Goal: Task Accomplishment & Management: Manage account settings

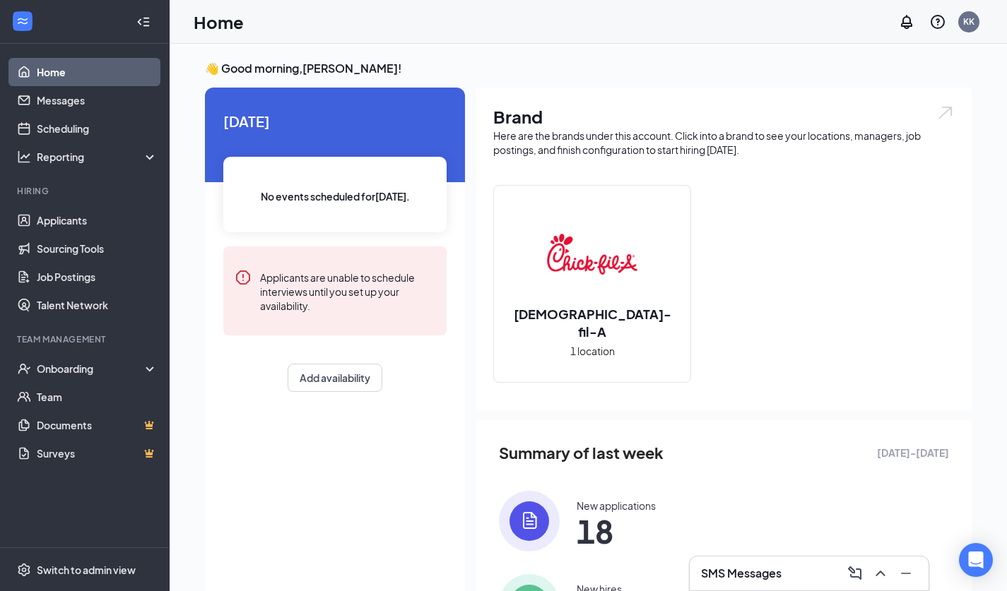
click at [718, 556] on div "SMS Messages" at bounding box center [809, 573] width 240 height 35
click at [715, 571] on h3 "SMS Messages" at bounding box center [741, 574] width 81 height 16
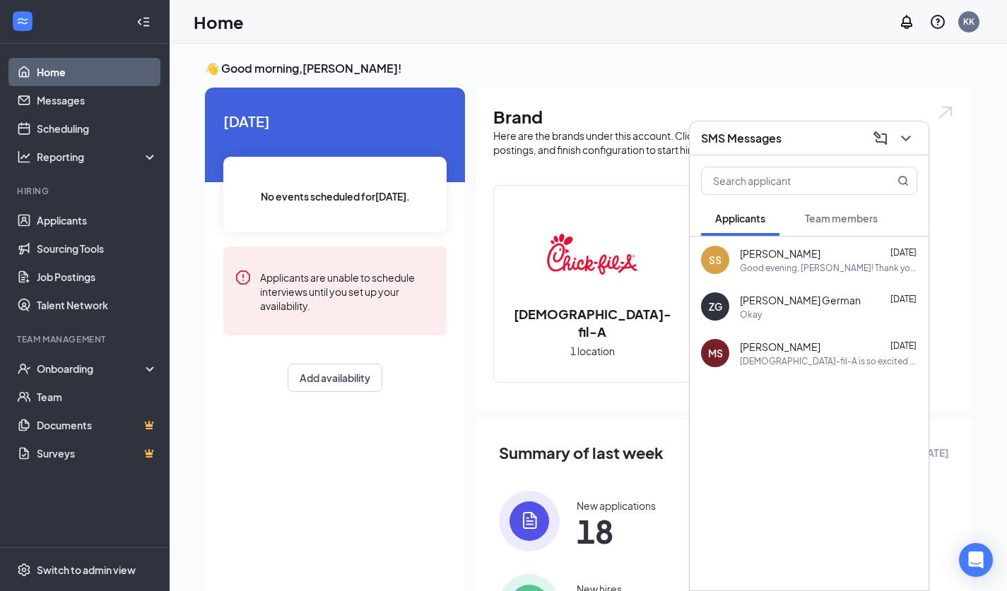
click at [849, 213] on span "Team members" at bounding box center [840, 218] width 73 height 13
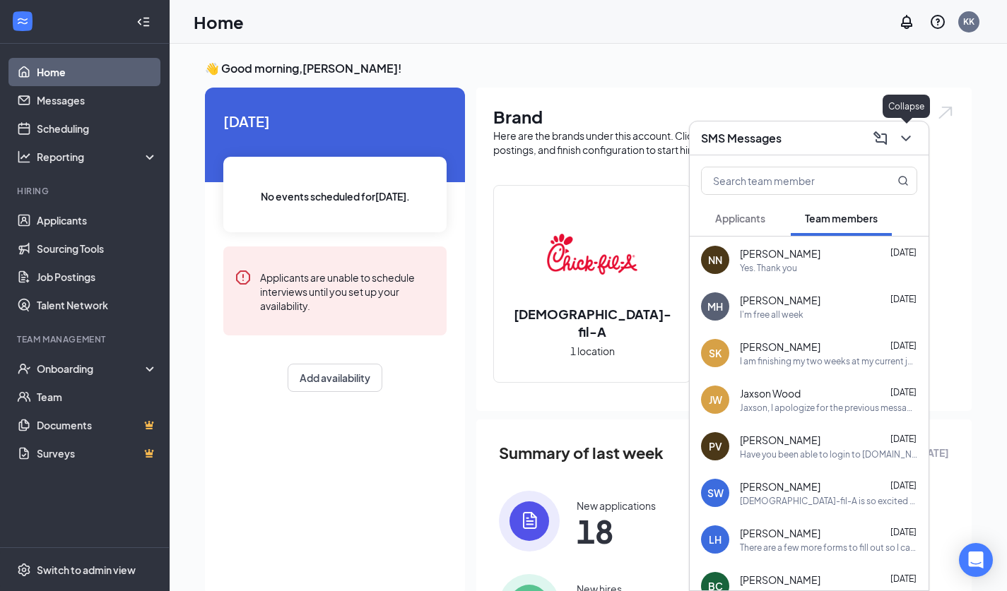
click at [903, 134] on icon "ChevronDown" at bounding box center [905, 138] width 17 height 17
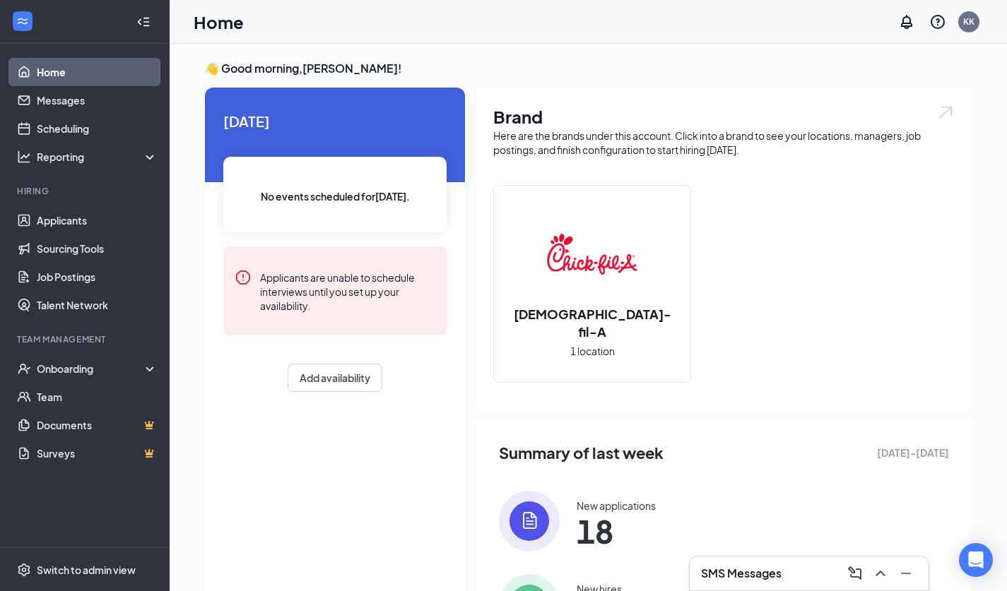
click at [590, 506] on div "New applications" at bounding box center [615, 506] width 79 height 14
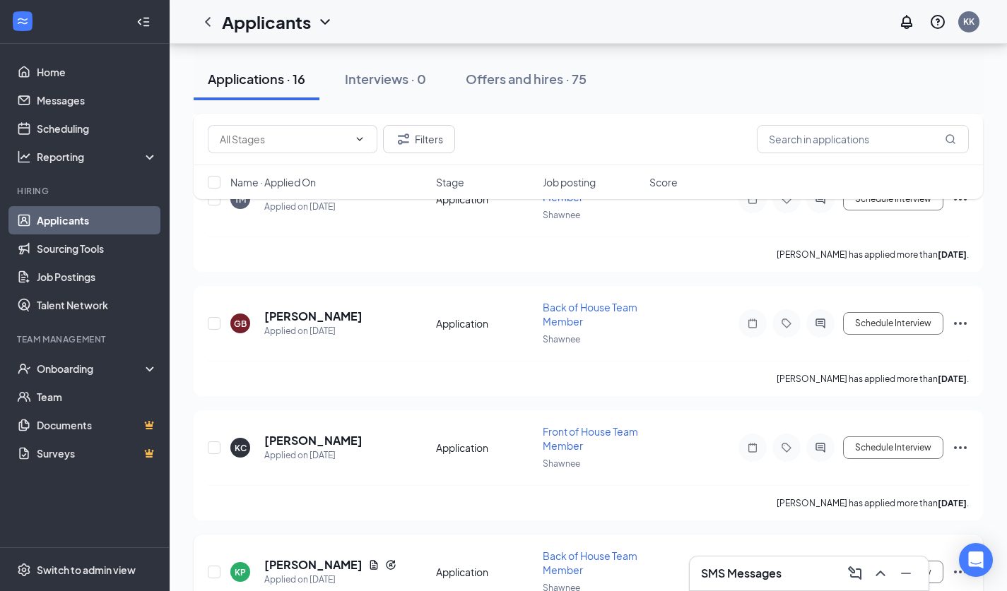
scroll to position [925, 0]
click at [797, 578] on div "SMS Messages" at bounding box center [809, 573] width 216 height 23
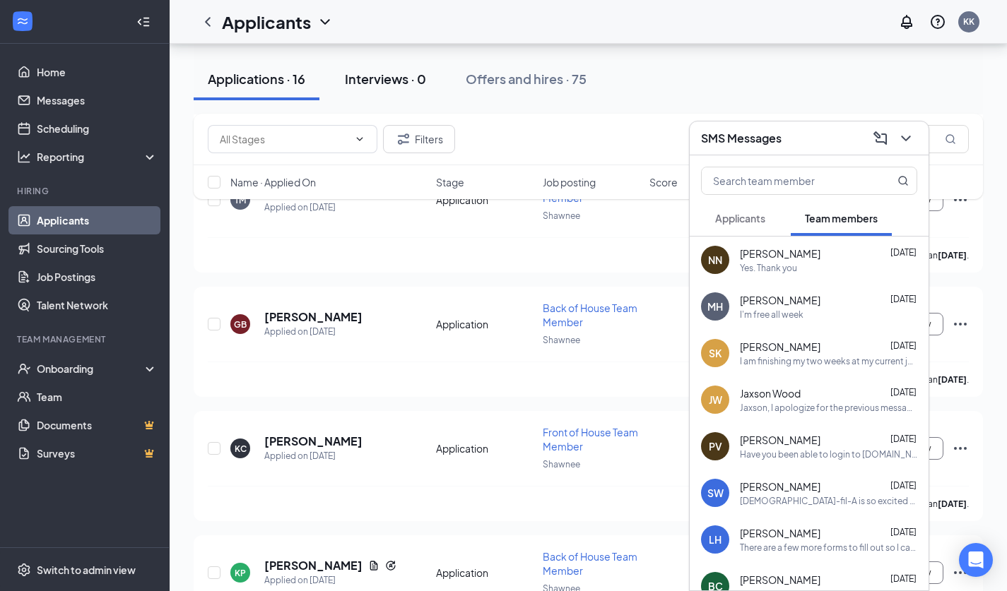
click at [428, 90] on button "Interviews · 0" at bounding box center [385, 79] width 109 height 42
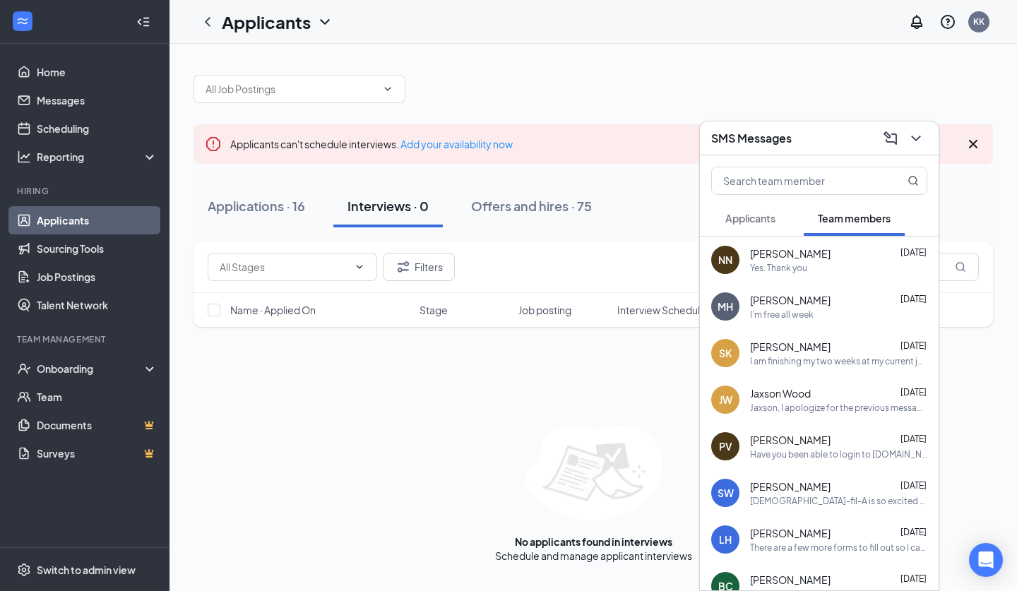
click at [609, 220] on div "Applications · 16 Interviews · 0 Offers and hires · 75" at bounding box center [594, 206] width 800 height 42
click at [914, 143] on icon "ChevronDown" at bounding box center [916, 138] width 17 height 17
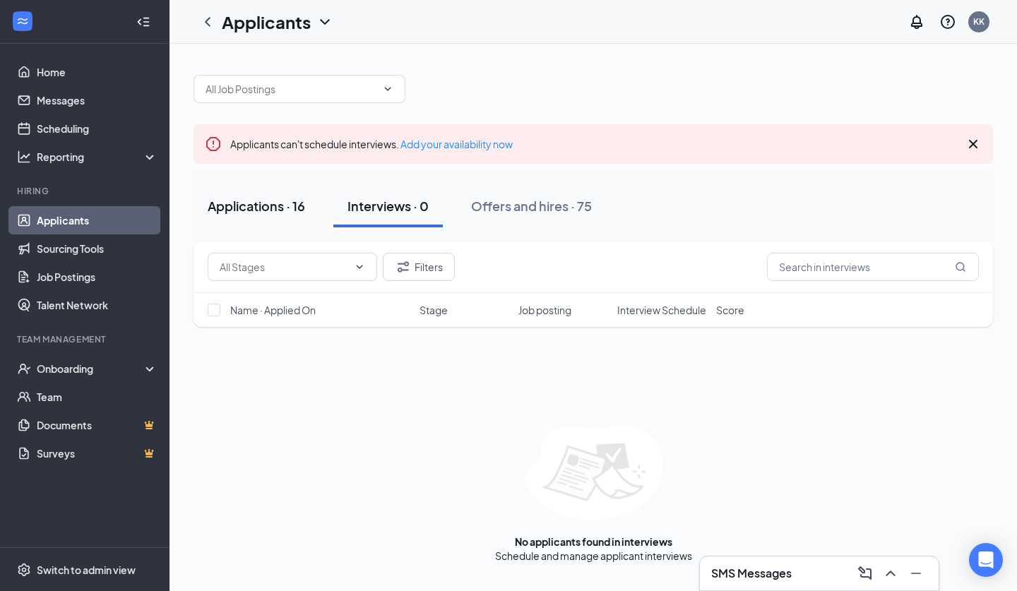
click at [299, 204] on div "Applications · 16" at bounding box center [256, 206] width 97 height 18
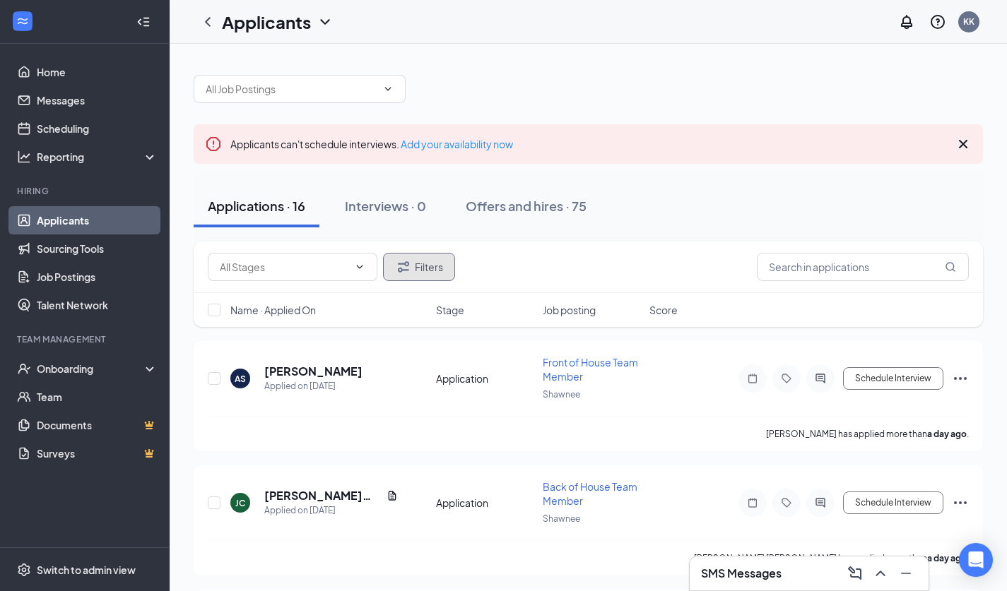
click at [390, 266] on button "Filters" at bounding box center [419, 267] width 72 height 28
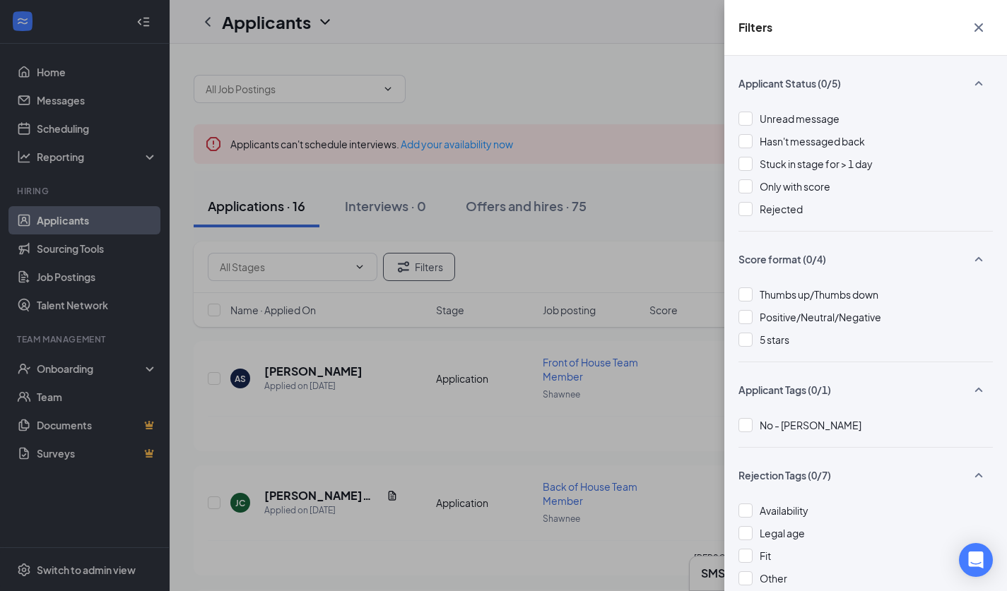
scroll to position [16, 0]
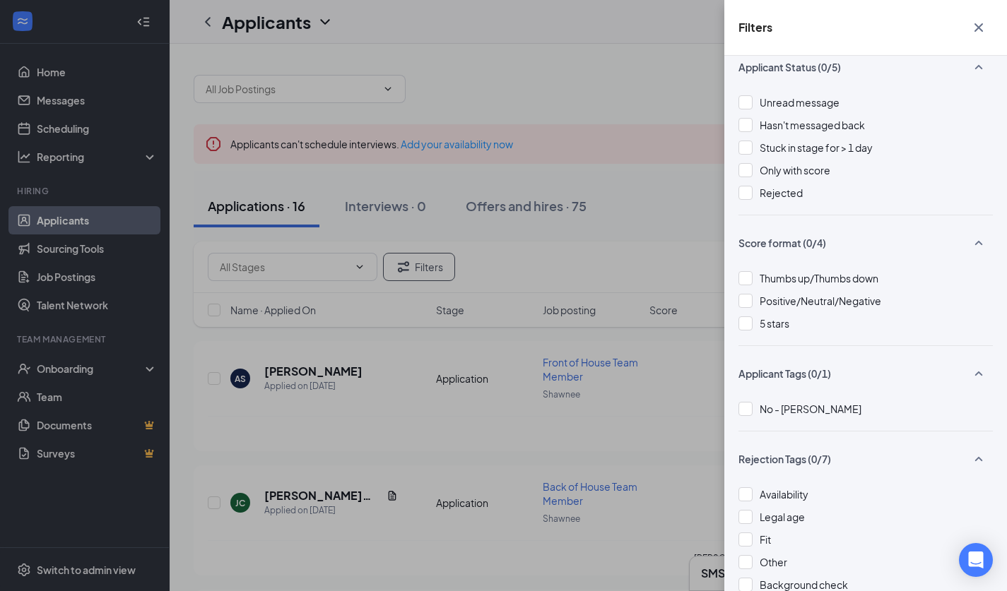
click at [736, 184] on div "Applicant Status (0/5) Unread message Hasn't messaged back Stuck in stage for >…" at bounding box center [865, 323] width 283 height 535
click at [750, 194] on div at bounding box center [745, 193] width 14 height 14
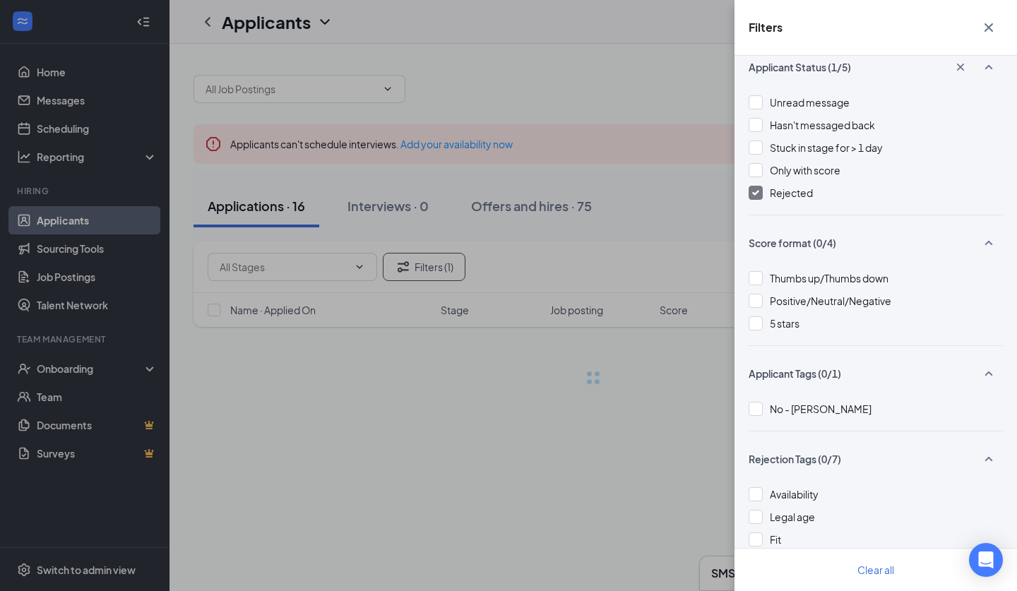
click at [624, 234] on div "Filters Applicant Status (1/5) Unread message Hasn't messaged back Stuck in sta…" at bounding box center [508, 295] width 1017 height 591
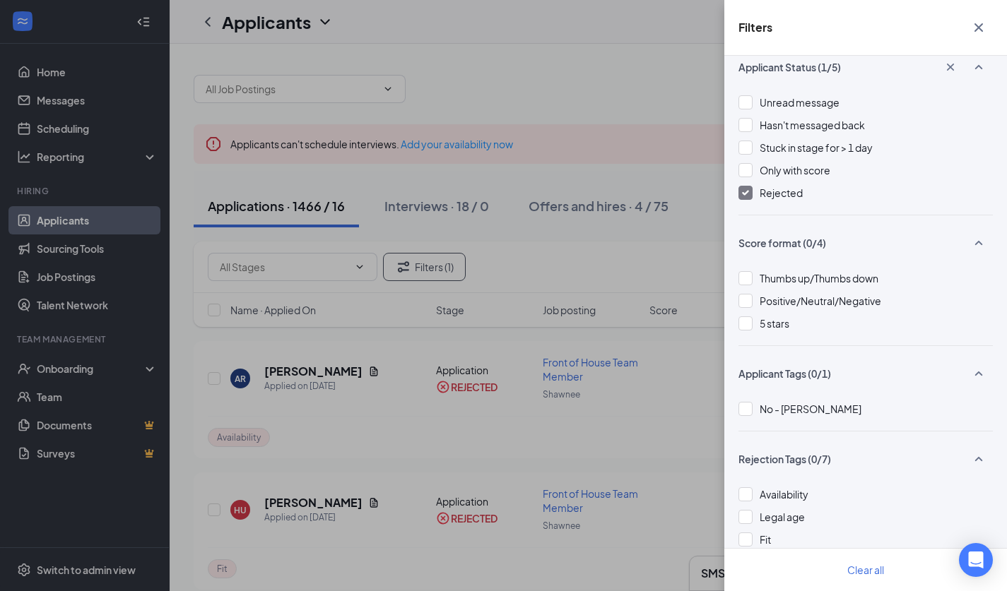
drag, startPoint x: 618, startPoint y: 268, endPoint x: 624, endPoint y: 250, distance: 19.4
click at [624, 250] on div "Filters Applicant Status (1/5) Unread message Hasn't messaged back Stuck in sta…" at bounding box center [503, 295] width 1007 height 591
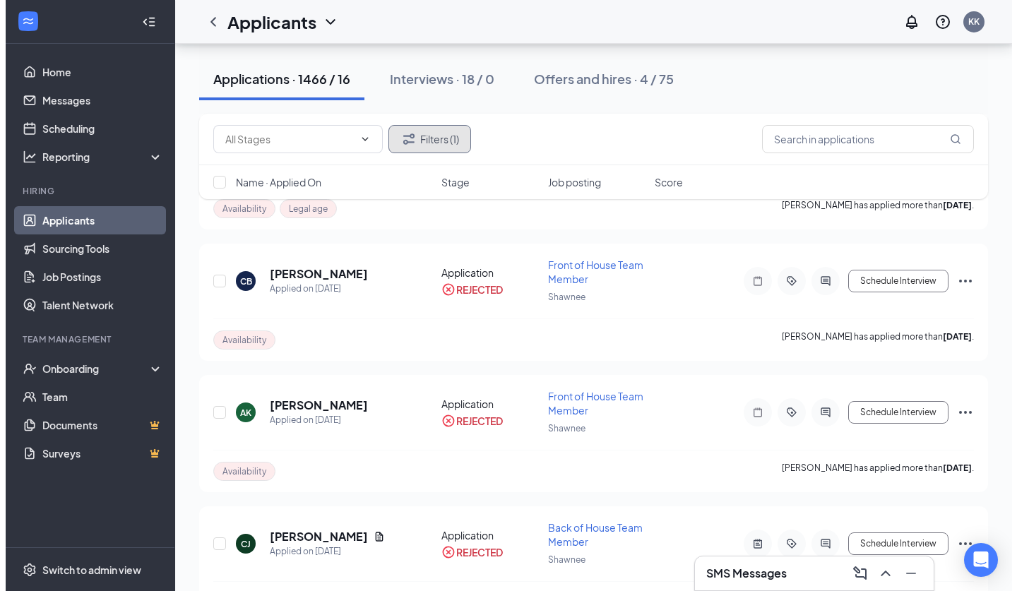
scroll to position [895, 0]
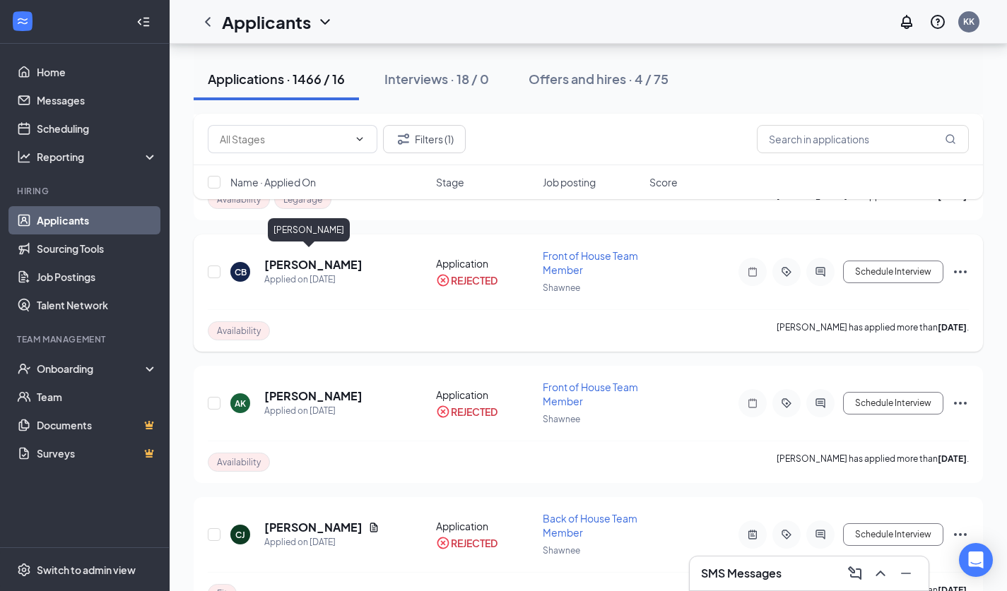
click at [308, 258] on h5 "[PERSON_NAME]" at bounding box center [313, 265] width 98 height 16
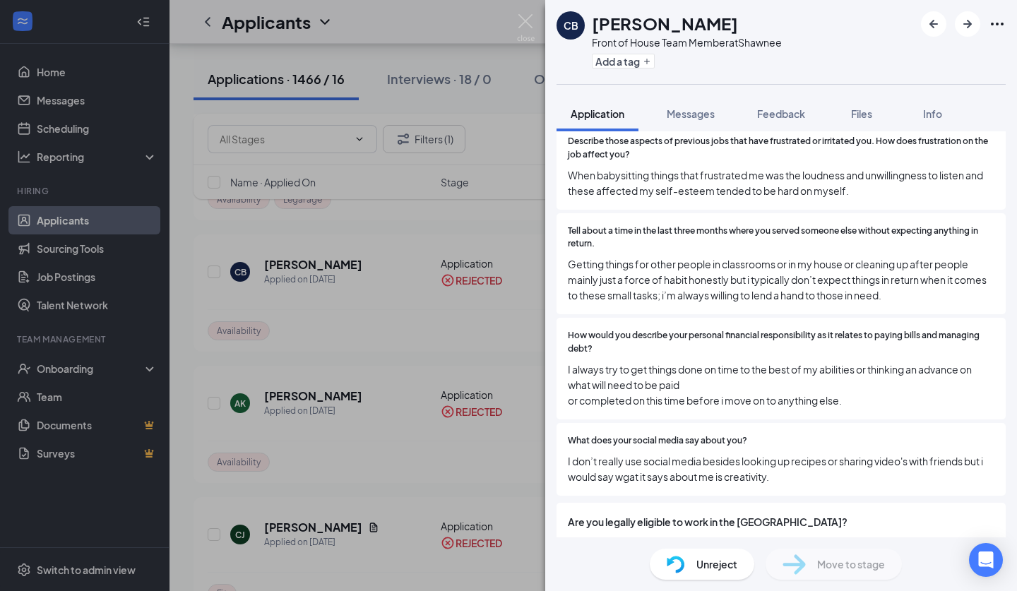
scroll to position [2943, 0]
click at [403, 504] on div "CB [PERSON_NAME] Front of House Team Member at Shawnee Add a tag Application Me…" at bounding box center [508, 295] width 1017 height 591
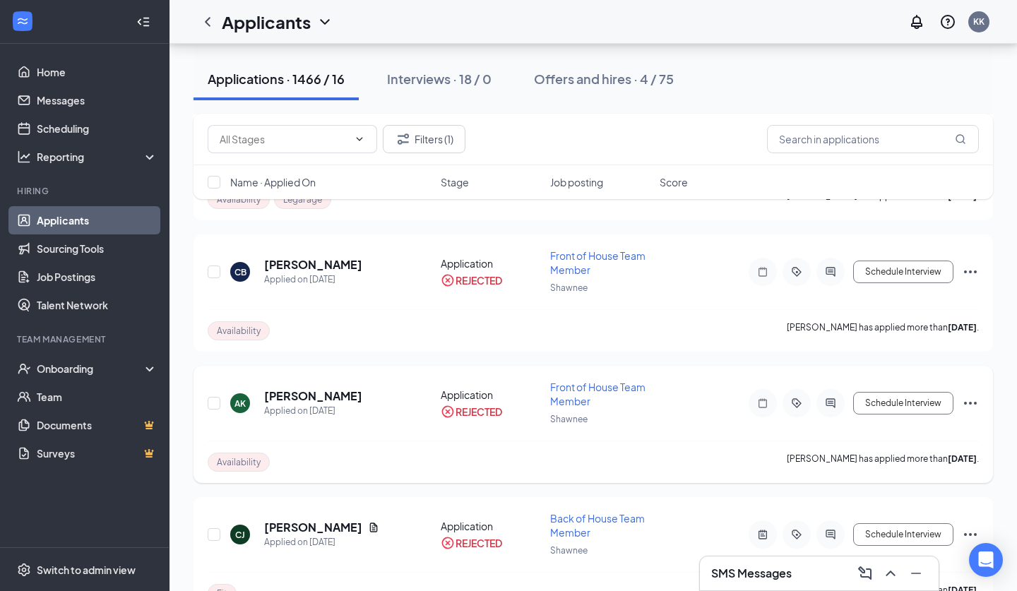
click at [439, 456] on div "Availability [PERSON_NAME] has applied more than [DATE] ." at bounding box center [593, 462] width 771 height 42
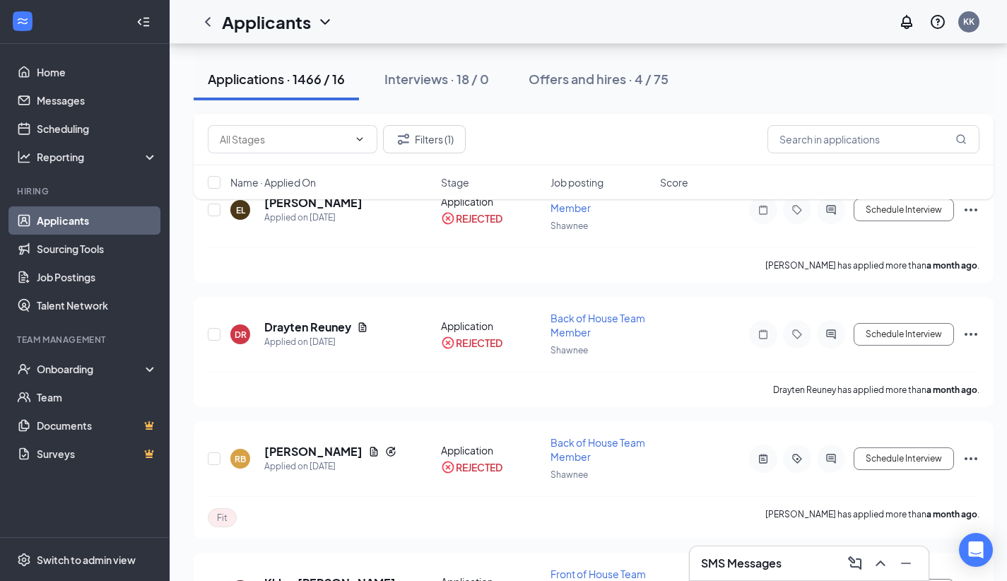
scroll to position [7137, 0]
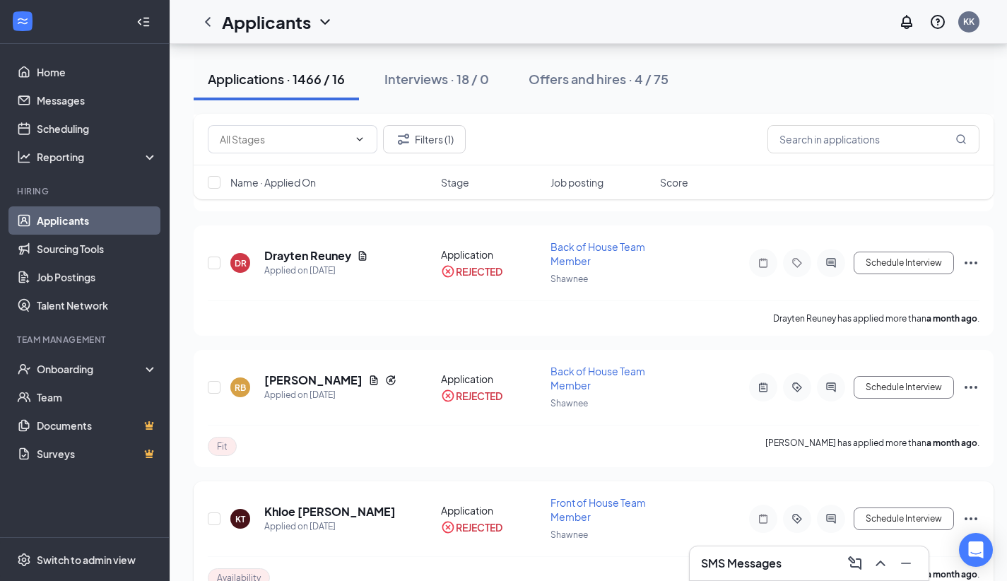
click at [331, 504] on h5 "Khloe [PERSON_NAME]" at bounding box center [329, 512] width 131 height 16
click at [337, 519] on div "Applied on [DATE]" at bounding box center [329, 526] width 131 height 14
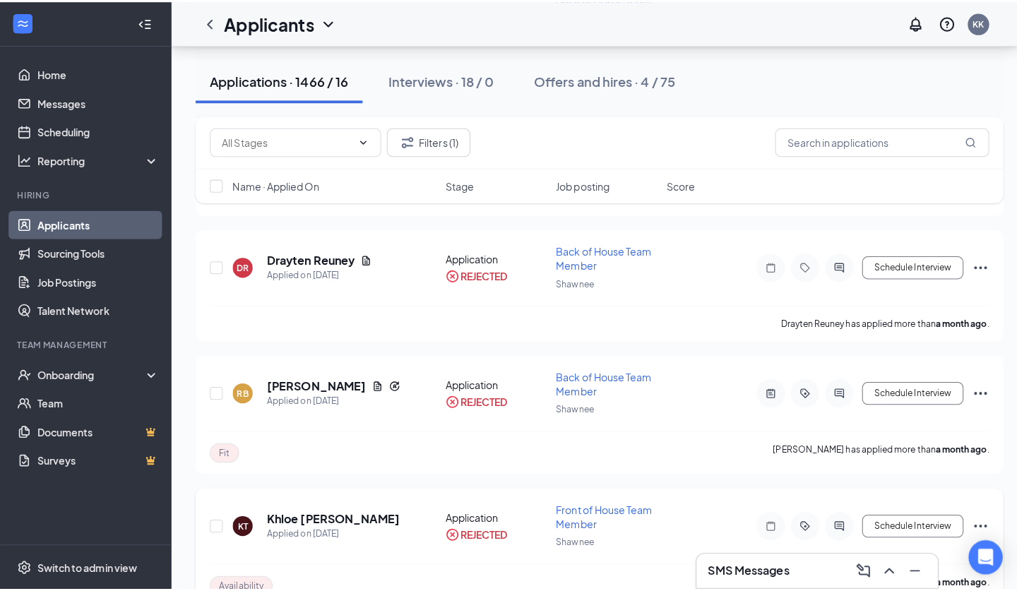
scroll to position [7190, 0]
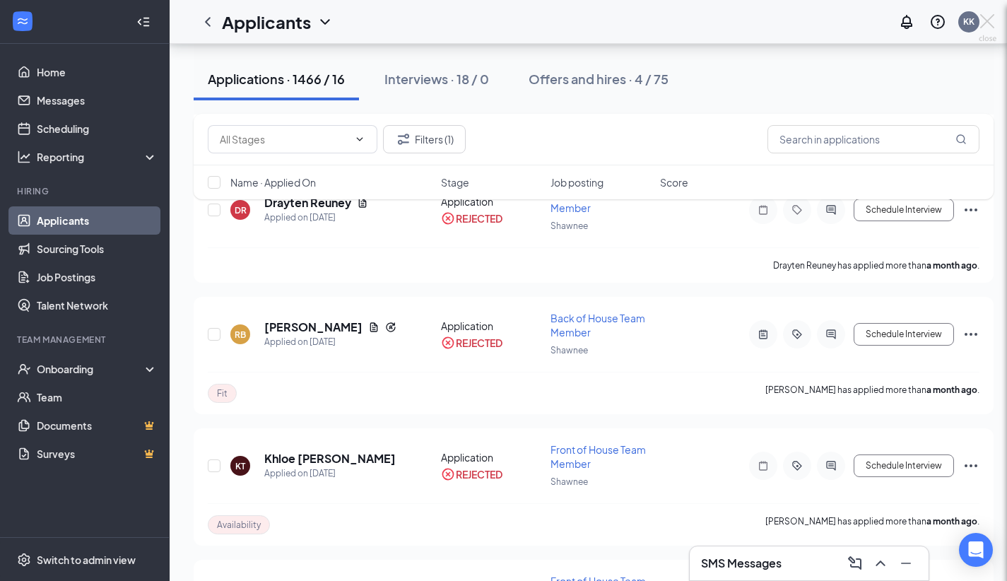
click at [302, 398] on div at bounding box center [503, 290] width 1007 height 581
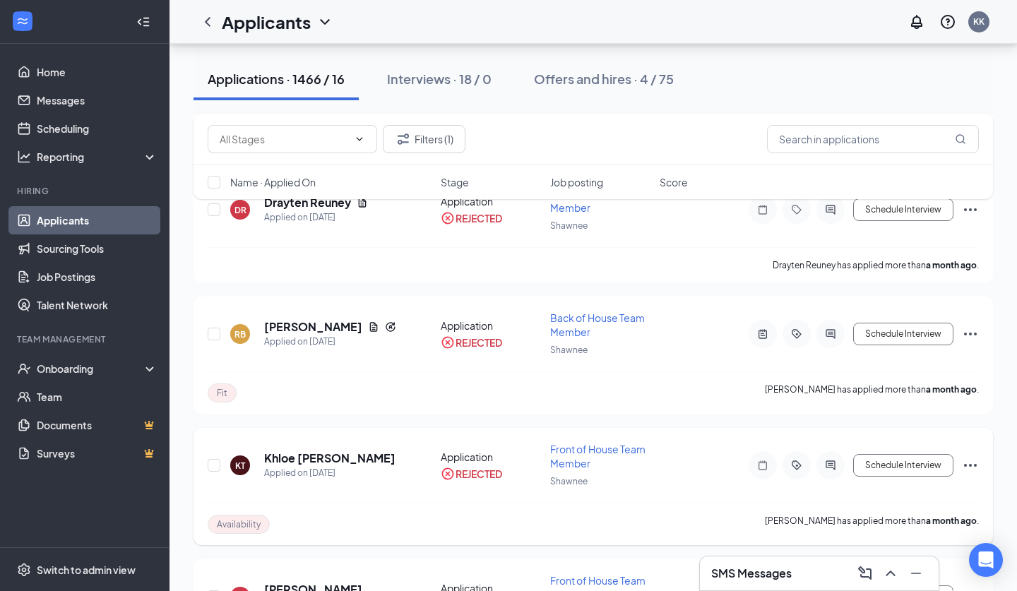
click at [299, 451] on h5 "Khloe [PERSON_NAME]" at bounding box center [329, 459] width 131 height 16
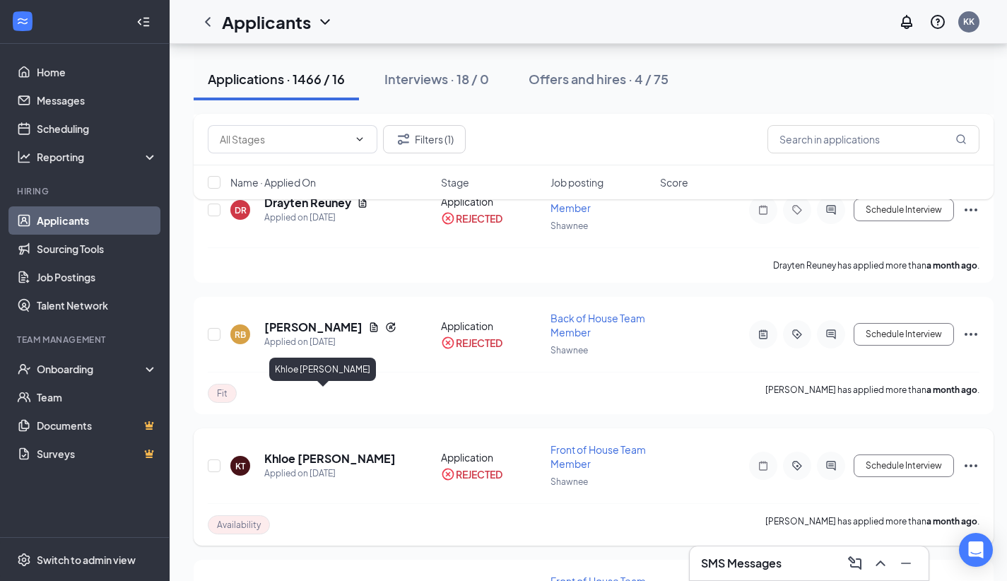
click at [322, 451] on h5 "Khloe [PERSON_NAME]" at bounding box center [329, 459] width 131 height 16
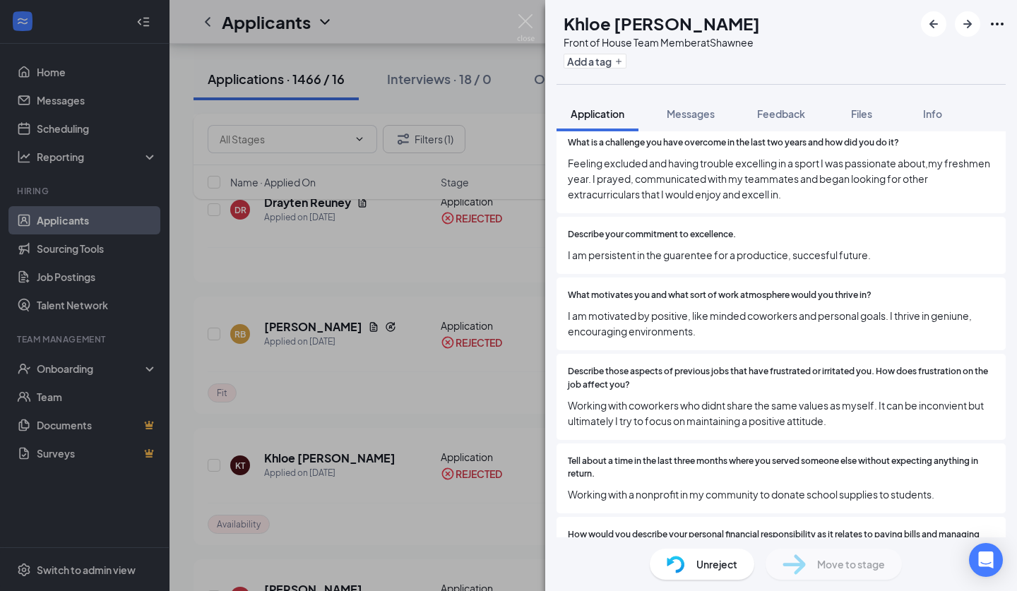
scroll to position [2711, 0]
click at [668, 105] on button "Messages" at bounding box center [691, 113] width 76 height 35
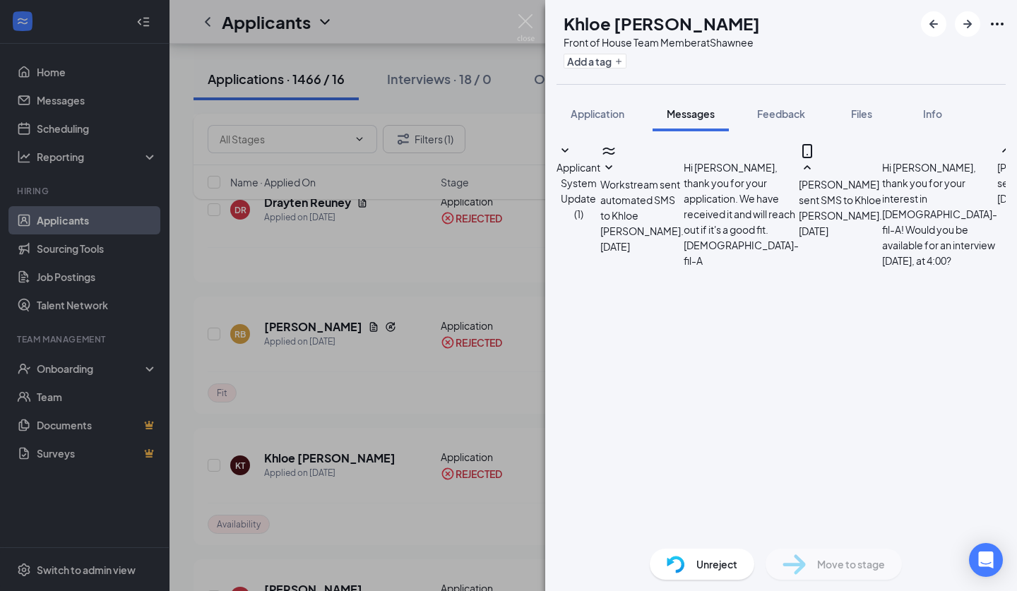
scroll to position [629, 0]
click at [614, 112] on span "Application" at bounding box center [598, 113] width 54 height 13
click at [686, 114] on span "Messages" at bounding box center [691, 113] width 48 height 13
click at [601, 127] on button "Application" at bounding box center [598, 113] width 82 height 35
click at [680, 119] on div "Messages" at bounding box center [691, 114] width 48 height 14
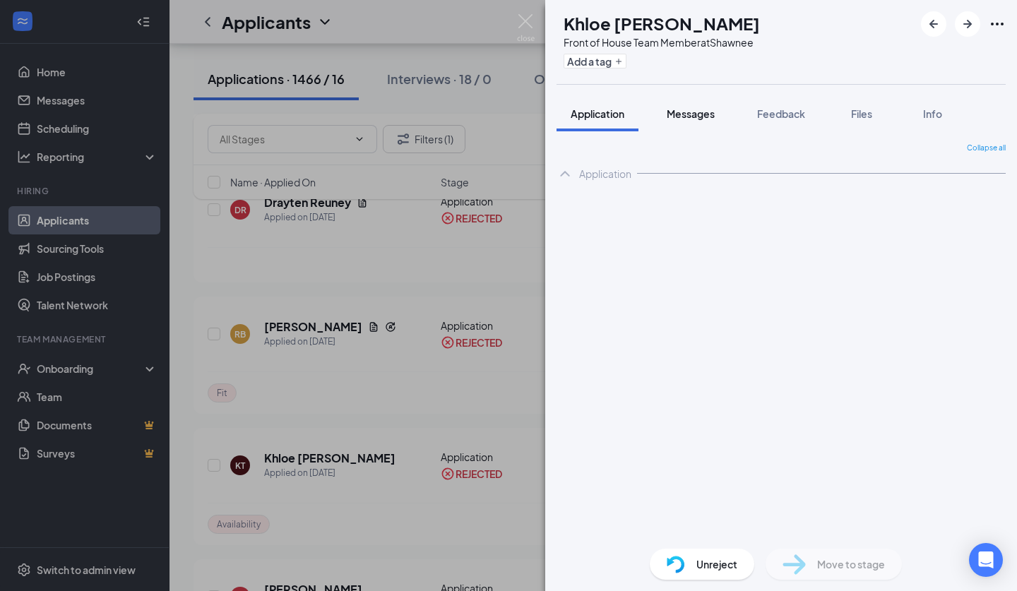
click at [681, 117] on span "Messages" at bounding box center [691, 113] width 48 height 13
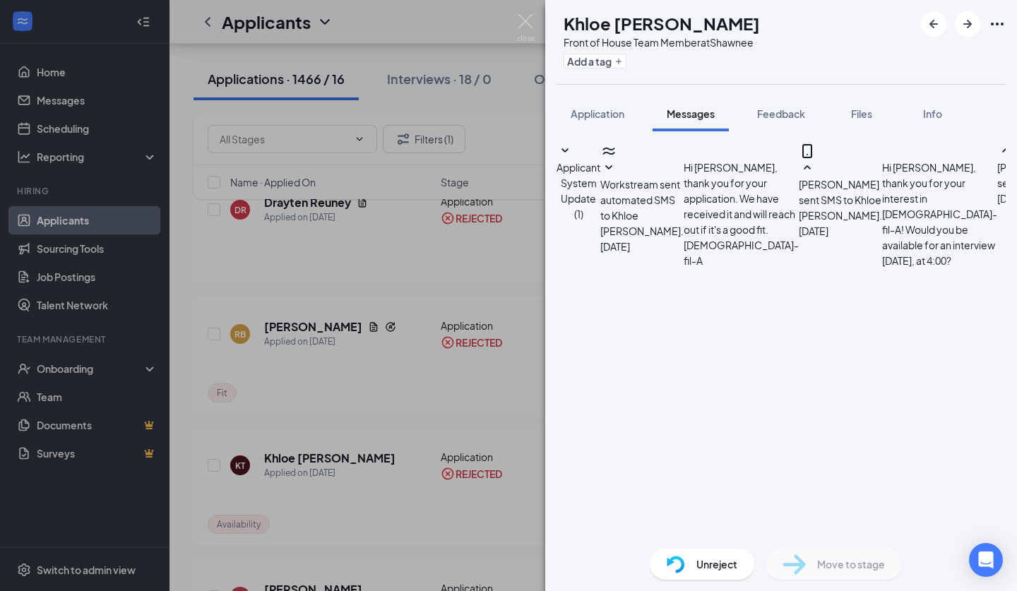
scroll to position [629, 0]
drag, startPoint x: 857, startPoint y: 364, endPoint x: 645, endPoint y: 210, distance: 262.5
copy span "Hi [PERSON_NAME], this is [PERSON_NAME], from [DEMOGRAPHIC_DATA]-fil-A. I wante…"
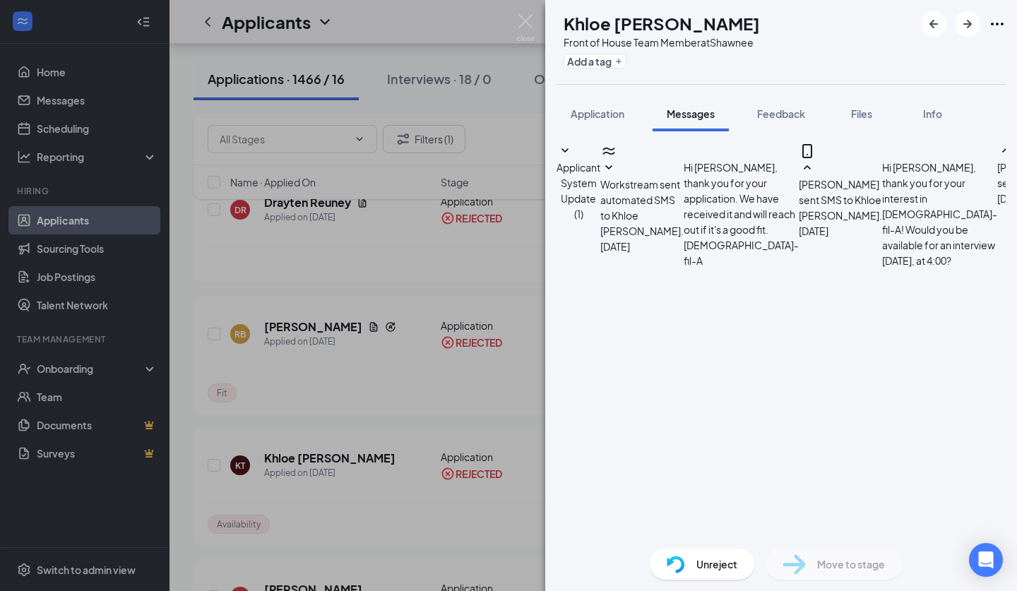
paste textarea "Hi [PERSON_NAME], this is [PERSON_NAME], from [DEMOGRAPHIC_DATA]-fil-A. I wante…"
type textarea "Hi [PERSON_NAME], this is [PERSON_NAME], from [DEMOGRAPHIC_DATA]-fil-A. I wante…"
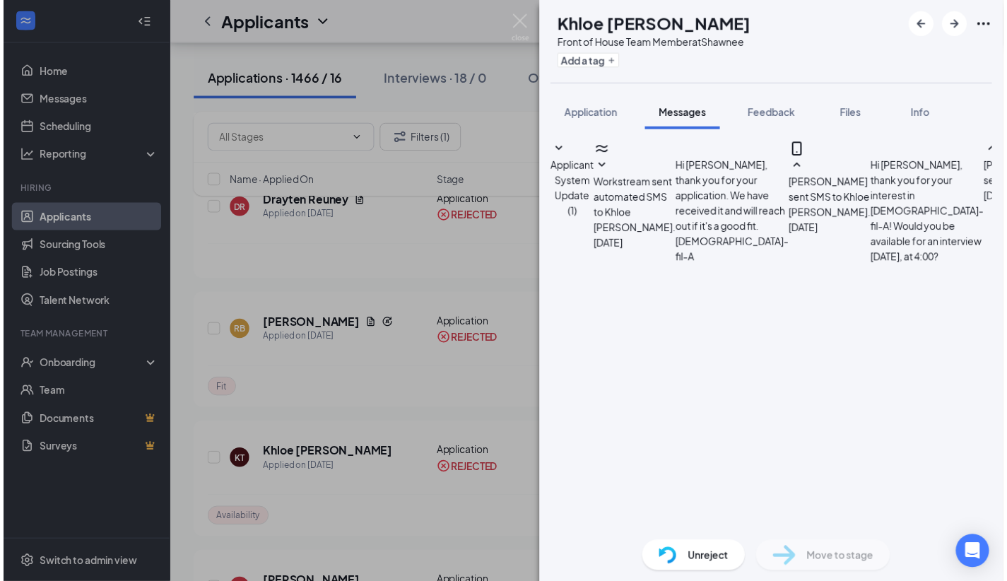
scroll to position [921, 0]
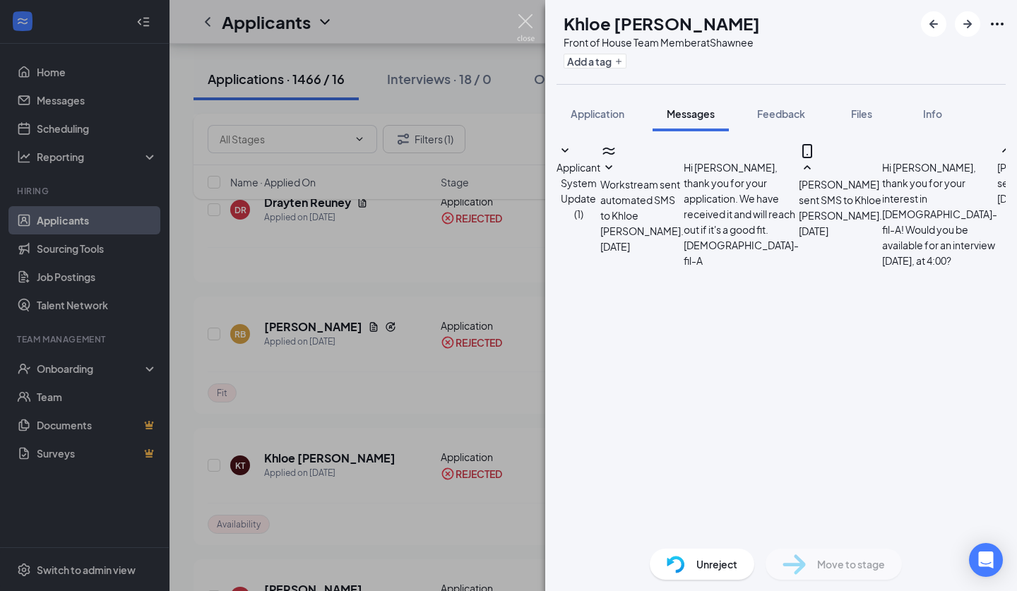
click at [534, 20] on img at bounding box center [526, 28] width 18 height 28
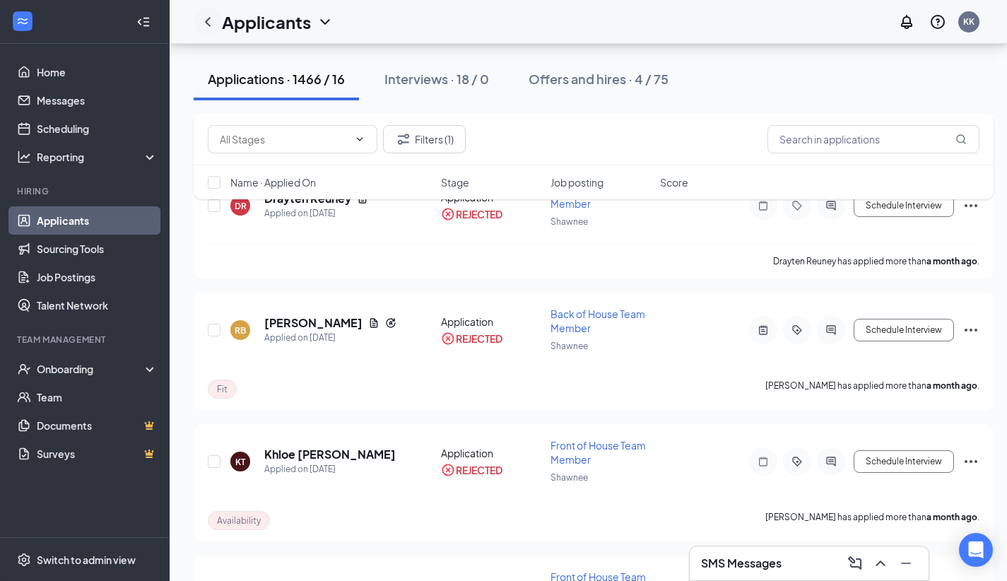
scroll to position [6831, 0]
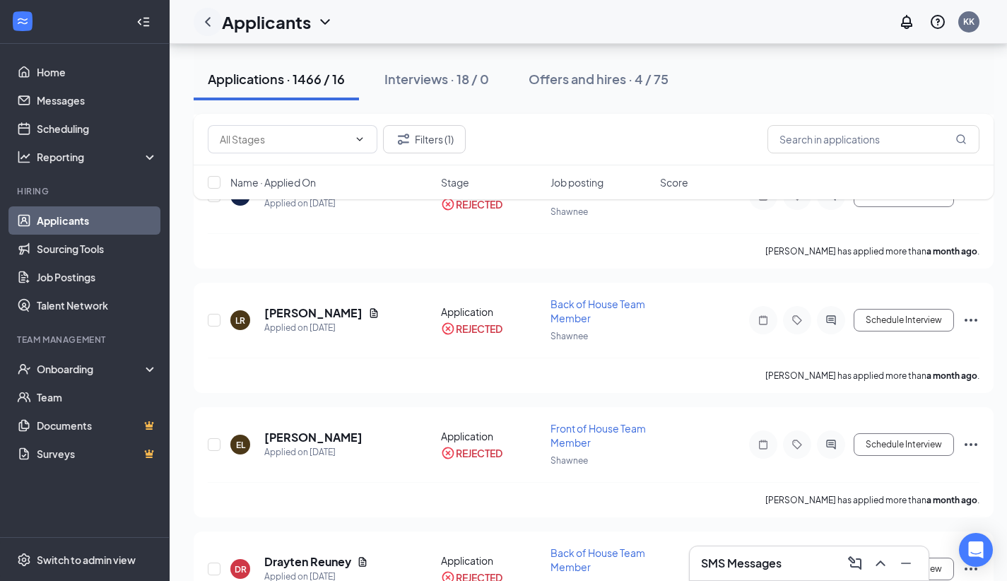
click at [217, 25] on div at bounding box center [208, 22] width 28 height 28
click at [214, 25] on icon "ChevronLeft" at bounding box center [207, 21] width 17 height 17
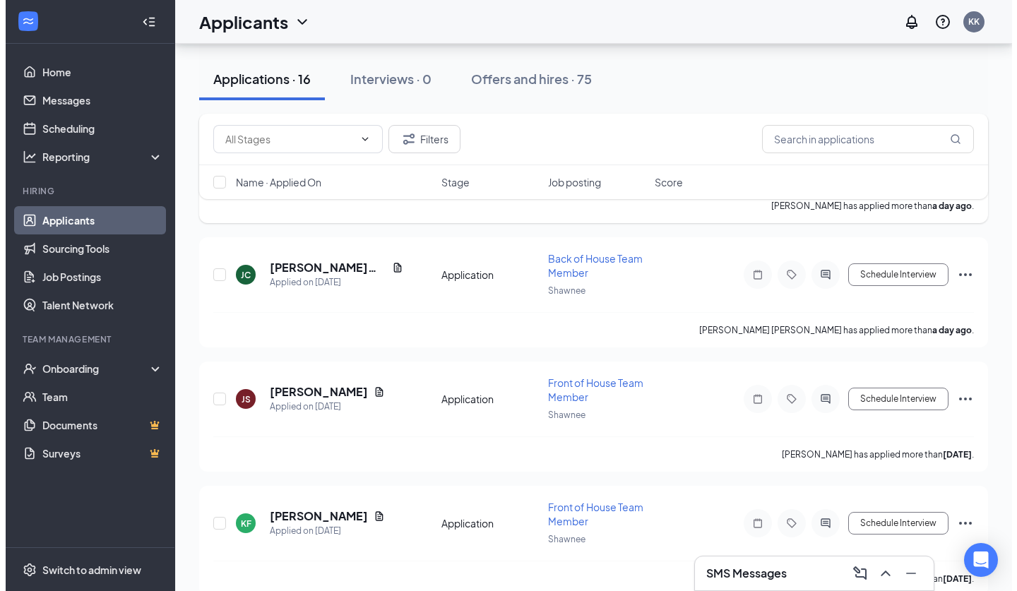
scroll to position [192, 0]
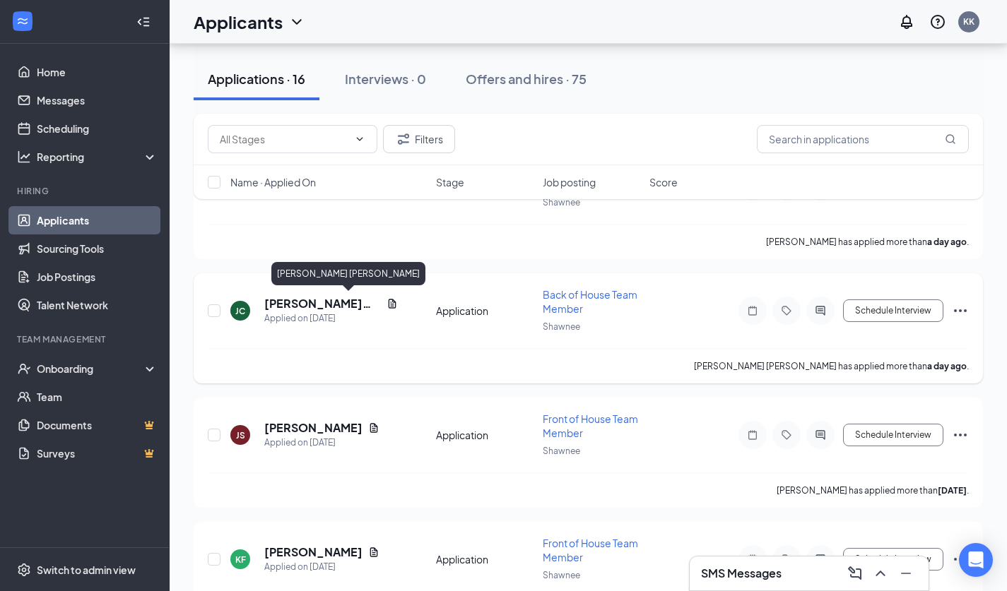
click at [329, 302] on h5 "[PERSON_NAME] [PERSON_NAME]" at bounding box center [322, 304] width 117 height 16
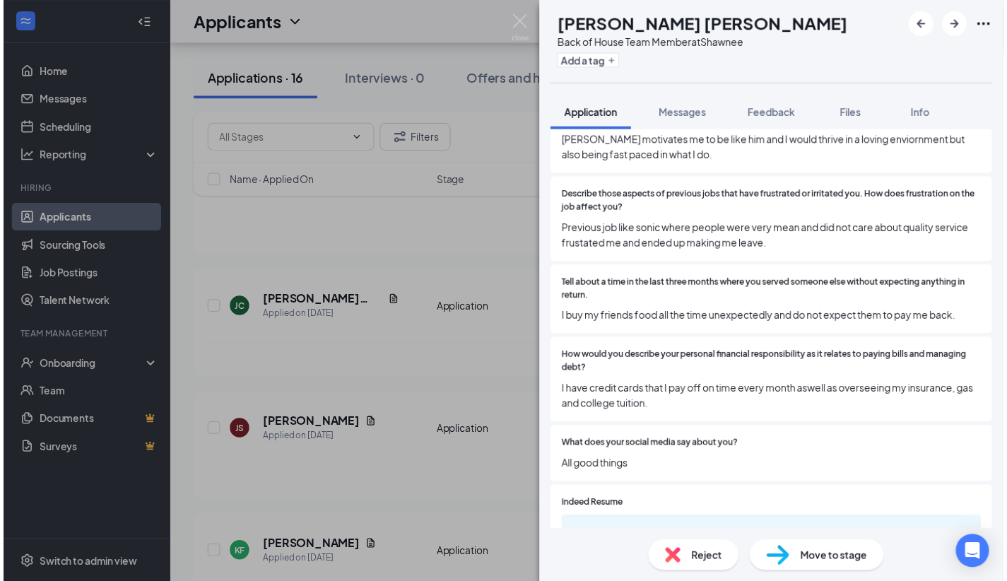
scroll to position [2753, 0]
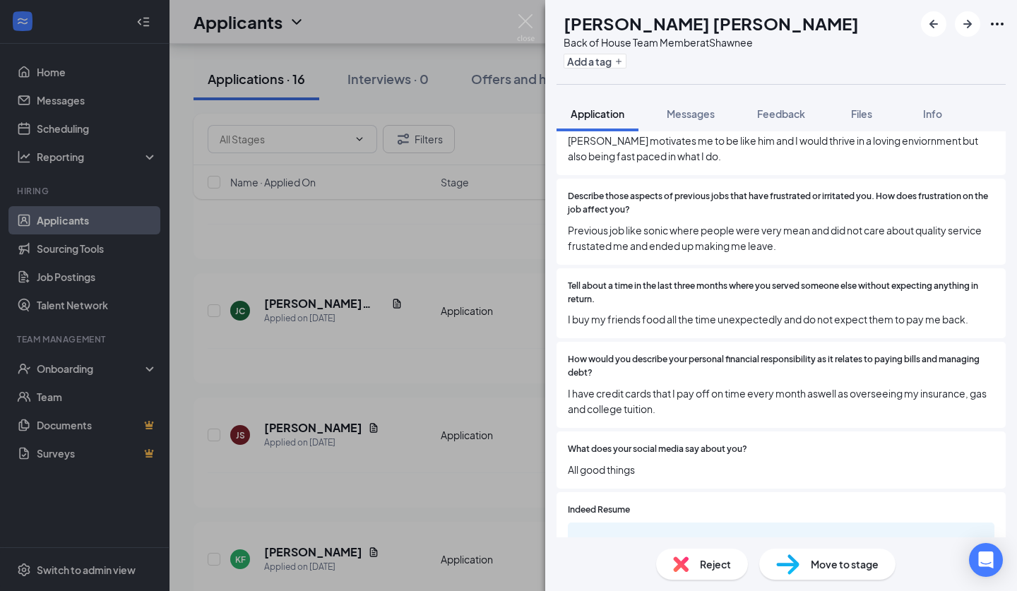
click at [835, 289] on span "Tell about a time in the last three months where you served someone else withou…" at bounding box center [781, 293] width 427 height 27
click at [518, 225] on div "[PERSON_NAME] Back of House Team Member at Shawnee Add a tag Application Messag…" at bounding box center [508, 295] width 1017 height 591
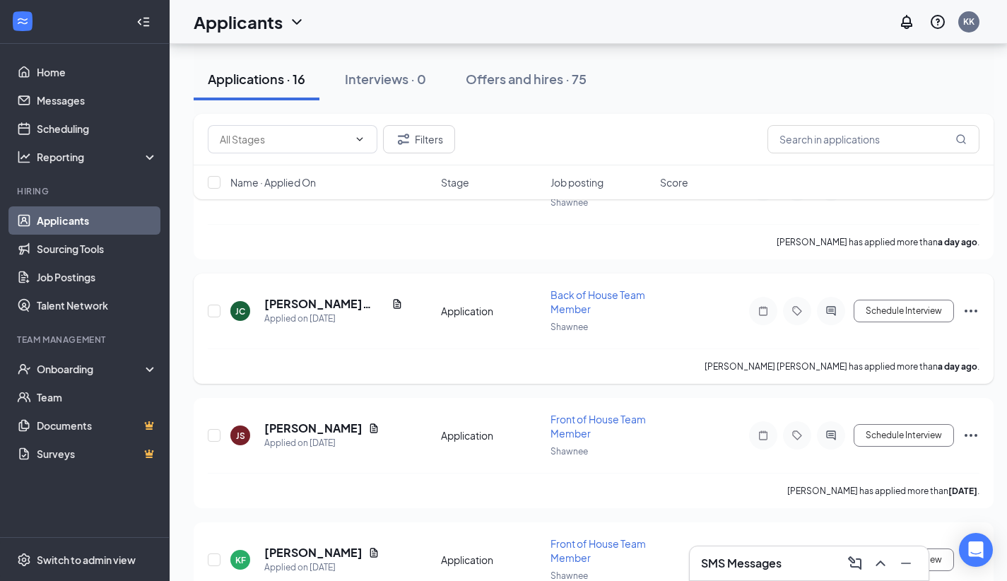
click at [517, 342] on div "[PERSON_NAME] Applied on [DATE] Application Back of House Team Member Shawnee S…" at bounding box center [593, 317] width 771 height 61
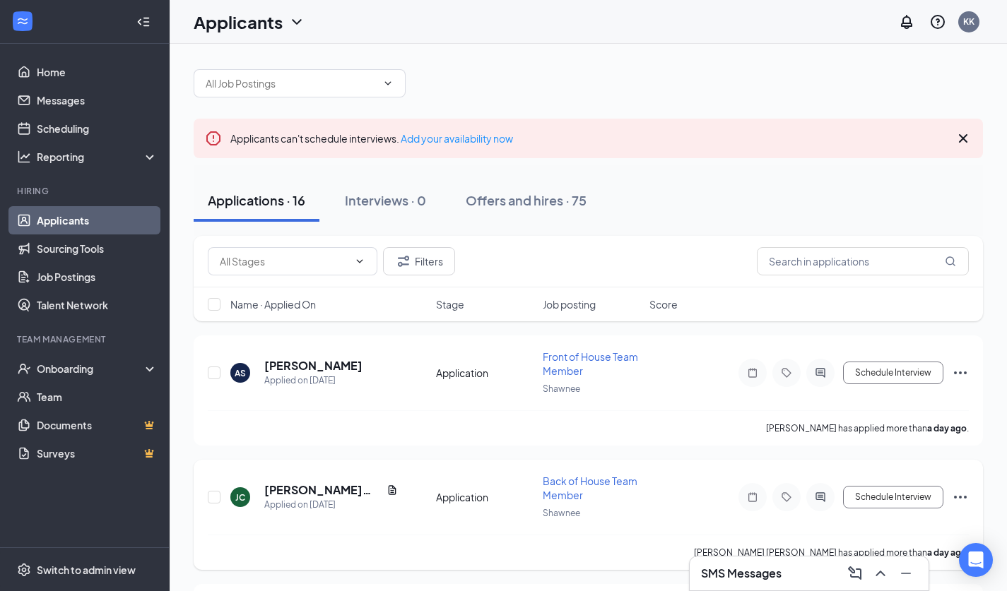
scroll to position [1, 0]
